Goal: Task Accomplishment & Management: Use online tool/utility

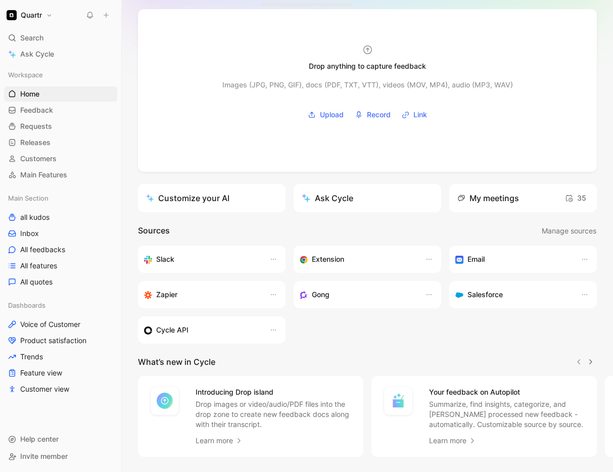
scroll to position [116, 0]
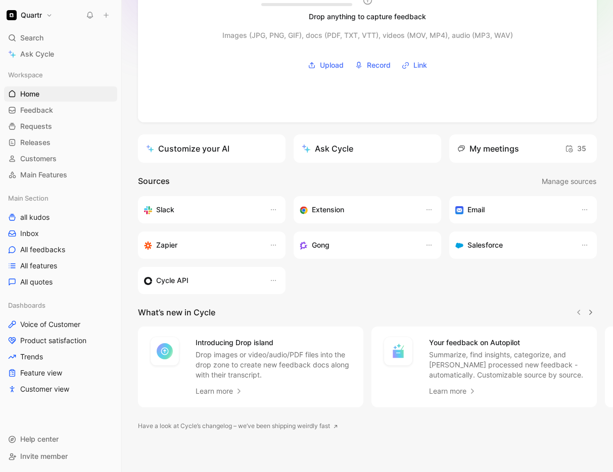
click at [312, 425] on link "Have a look at Cycle’s changelog – we’ve been shipping weirdly fast" at bounding box center [238, 426] width 200 height 10
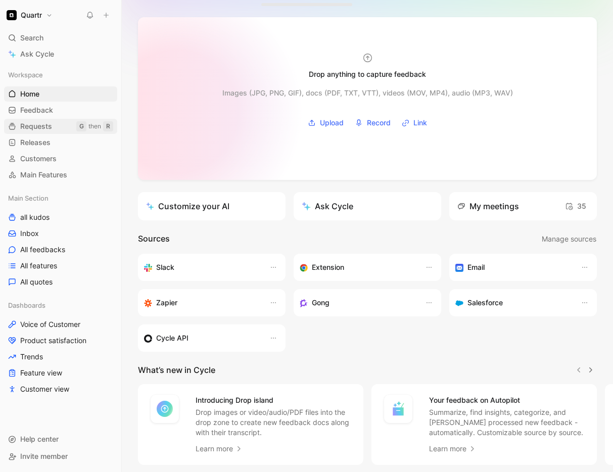
scroll to position [0, 0]
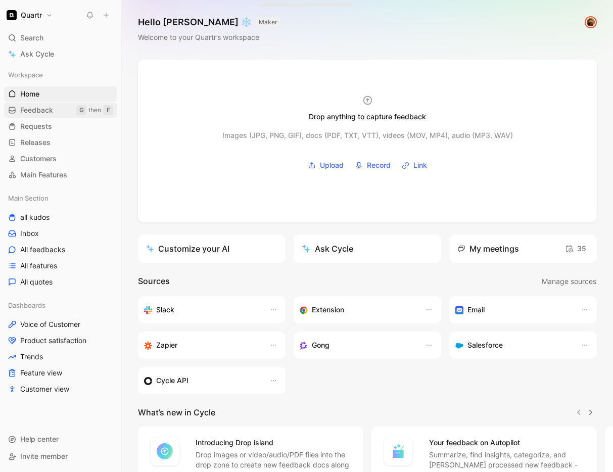
click at [61, 110] on link "Feedback G then F" at bounding box center [60, 110] width 113 height 15
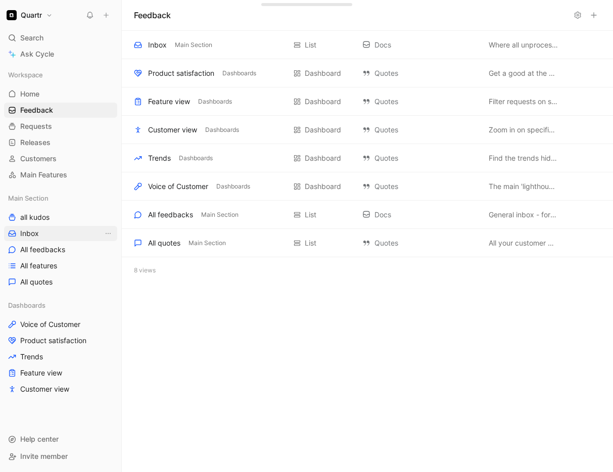
click at [44, 229] on link "Inbox" at bounding box center [60, 233] width 113 height 15
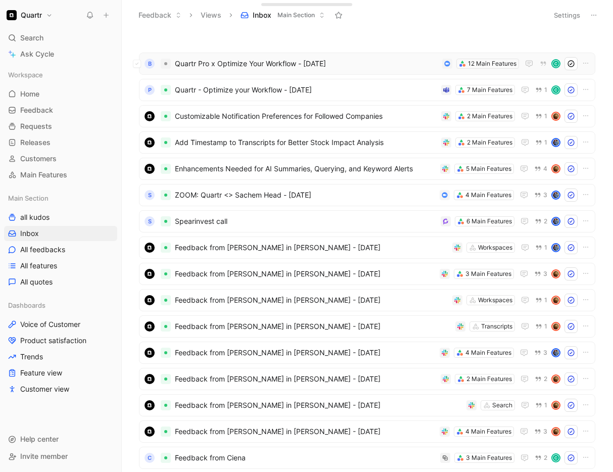
click at [358, 65] on span "Quartr Pro x Optimize Your Workflow - [DATE]" at bounding box center [306, 64] width 263 height 12
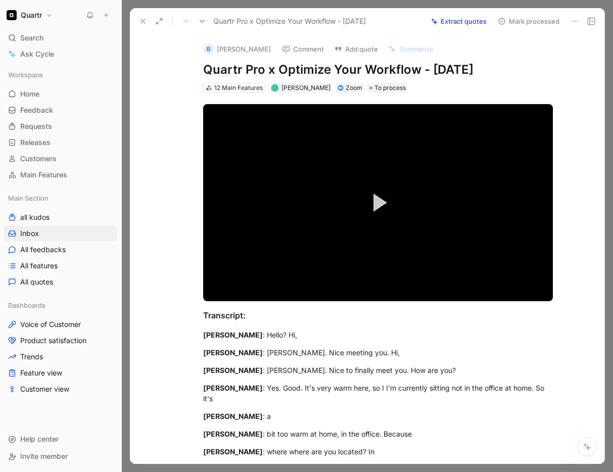
click at [146, 22] on icon at bounding box center [143, 21] width 8 height 8
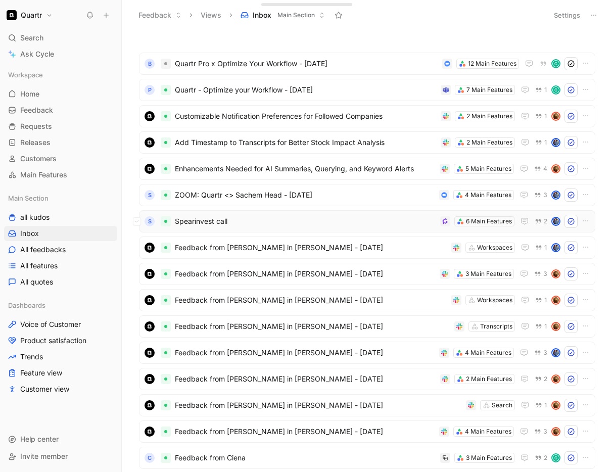
click at [306, 222] on span "Spearinvest call" at bounding box center [305, 221] width 261 height 12
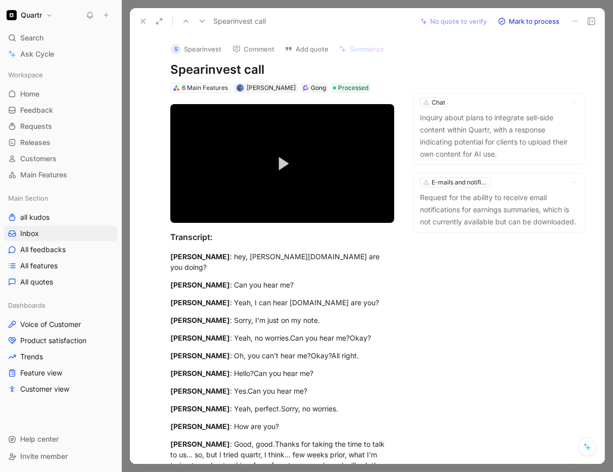
click at [145, 22] on icon at bounding box center [143, 21] width 8 height 8
